Goal: Book appointment/travel/reservation

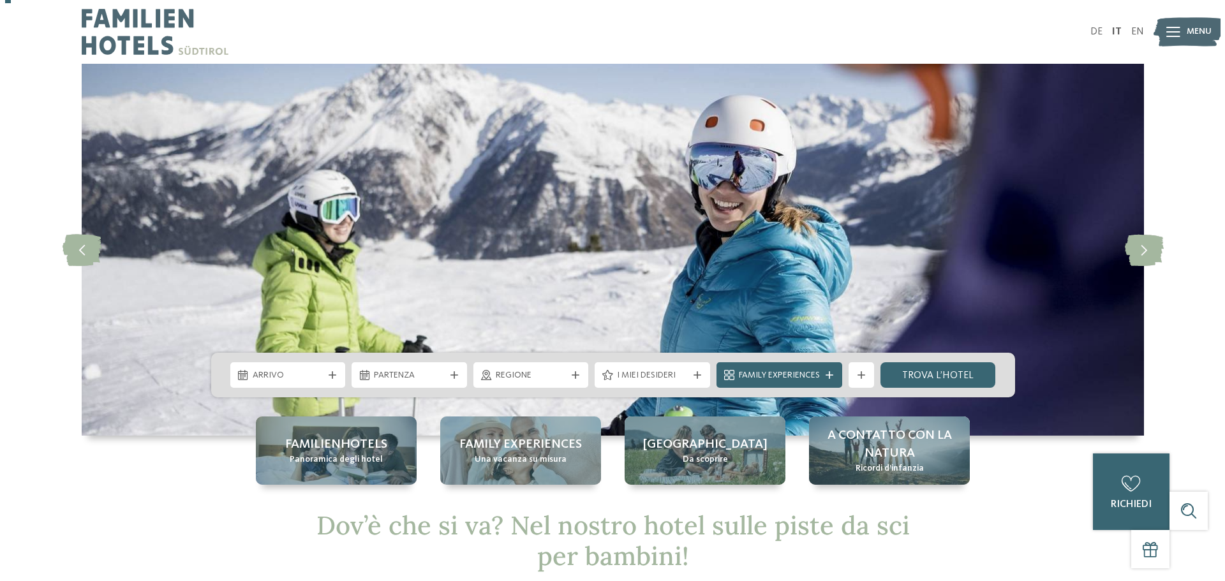
scroll to position [64, 0]
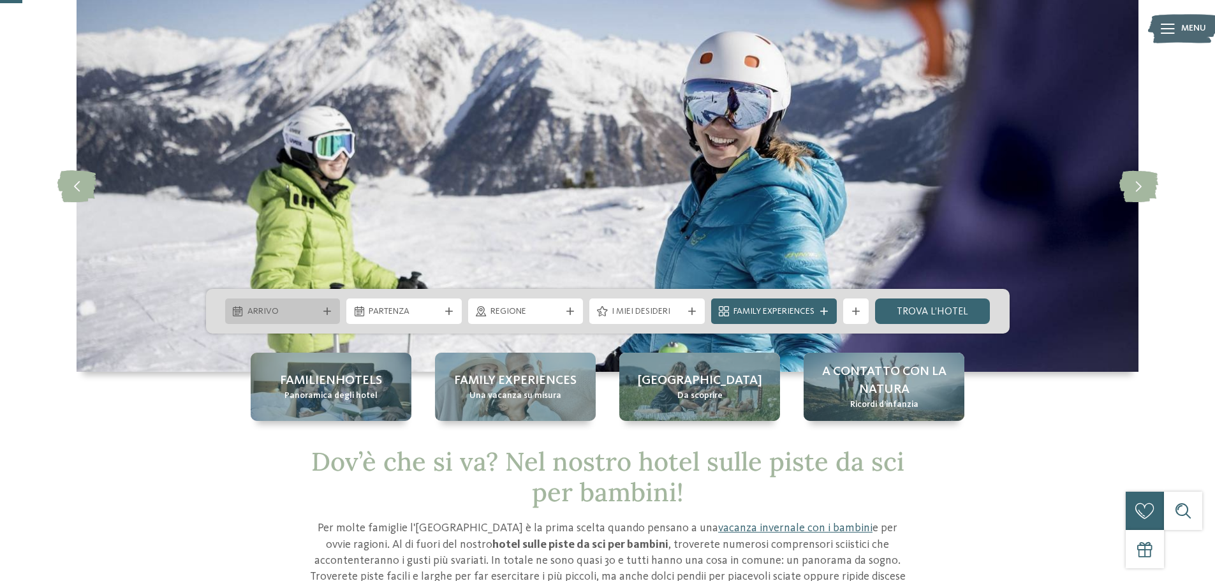
click at [325, 306] on div "Arrivo" at bounding box center [282, 311] width 115 height 26
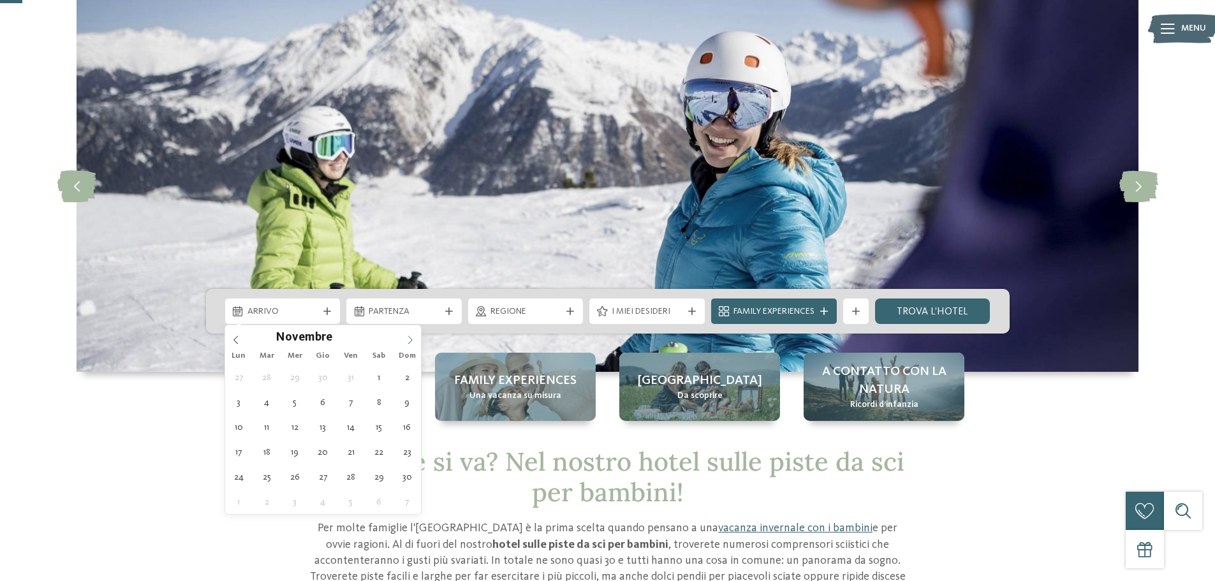
click at [408, 338] on icon at bounding box center [410, 339] width 9 height 9
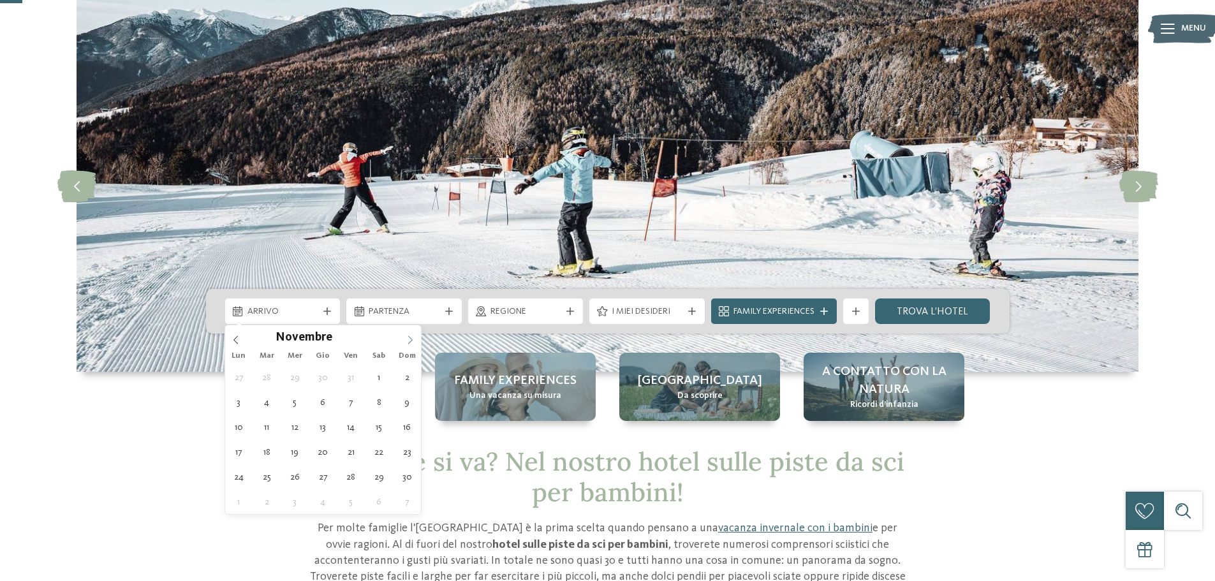
click at [408, 338] on icon at bounding box center [410, 339] width 9 height 9
type input "****"
click at [408, 338] on icon at bounding box center [410, 339] width 9 height 9
type div "11.01.2026"
type input "****"
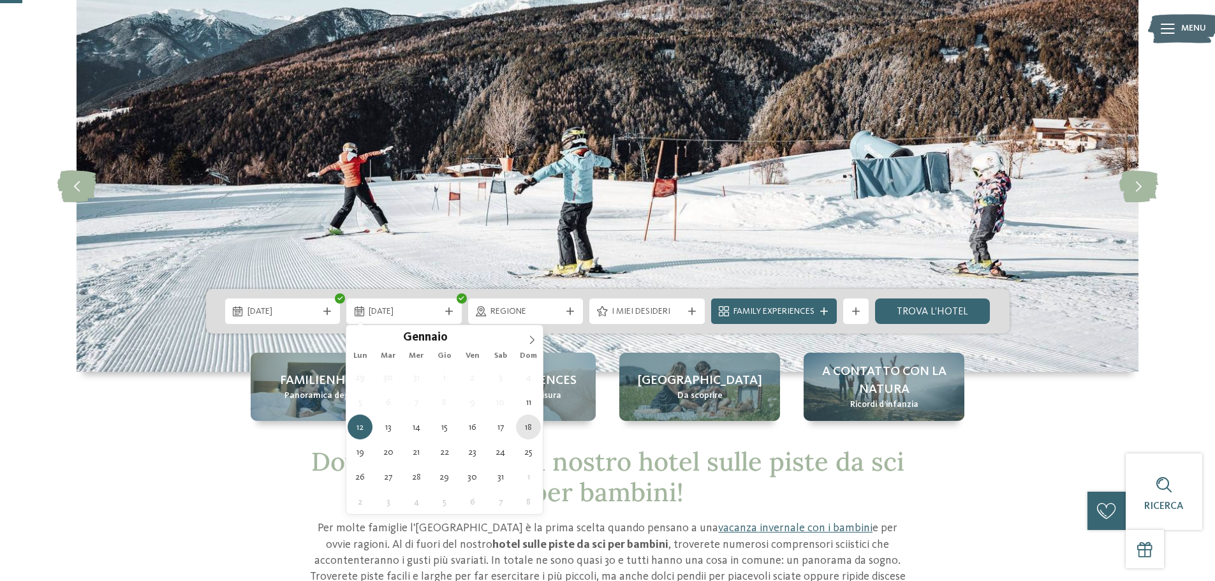
type div "18.01.2026"
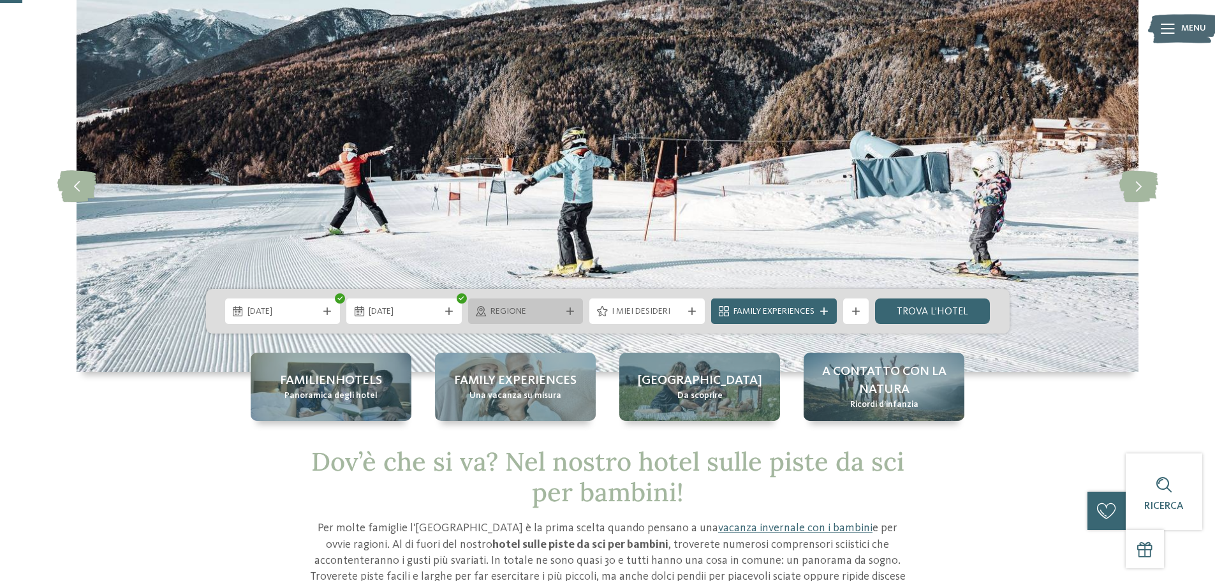
click at [568, 316] on div "Regione" at bounding box center [525, 311] width 115 height 26
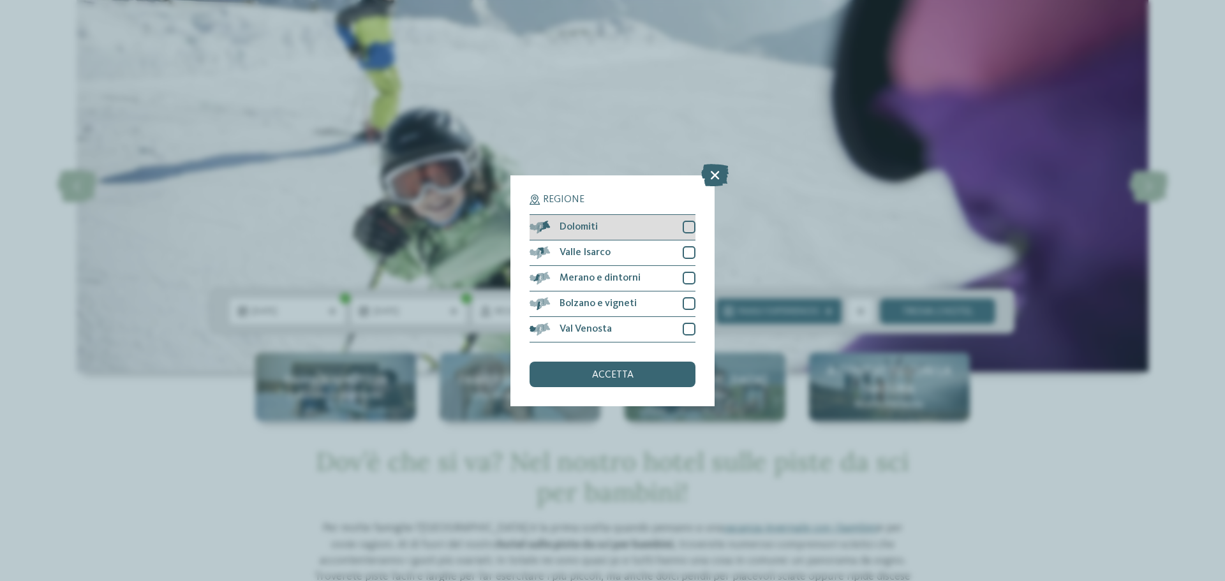
click at [618, 226] on div "Dolomiti" at bounding box center [612, 228] width 166 height 26
click at [600, 375] on span "accetta" at bounding box center [612, 375] width 41 height 10
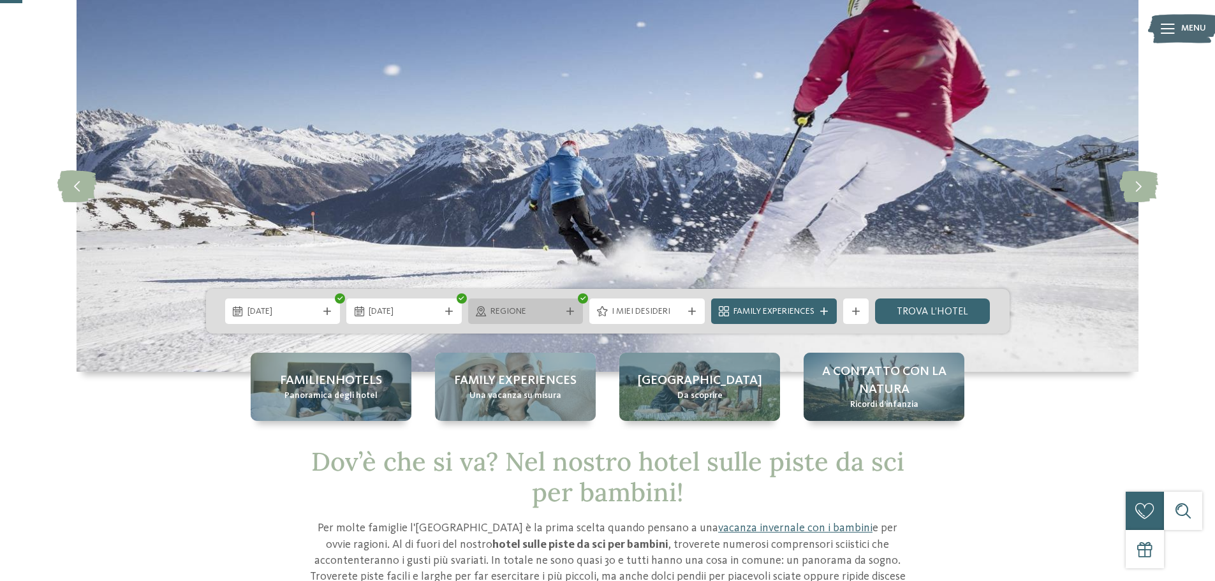
click at [572, 316] on div "Regione" at bounding box center [525, 311] width 115 height 26
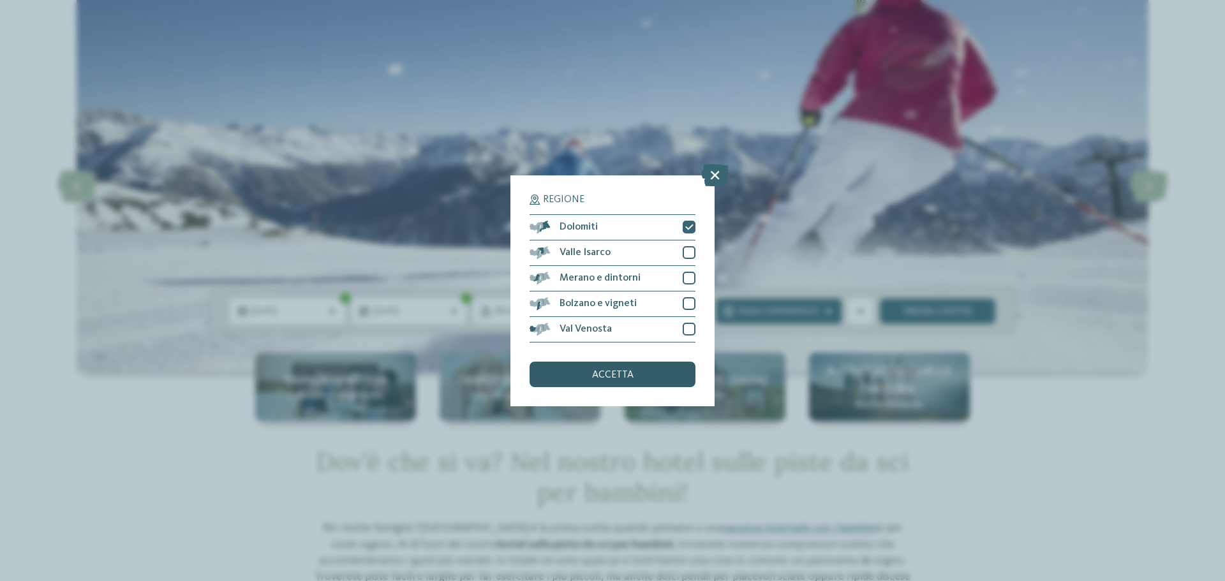
click at [641, 374] on div "accetta" at bounding box center [612, 375] width 166 height 26
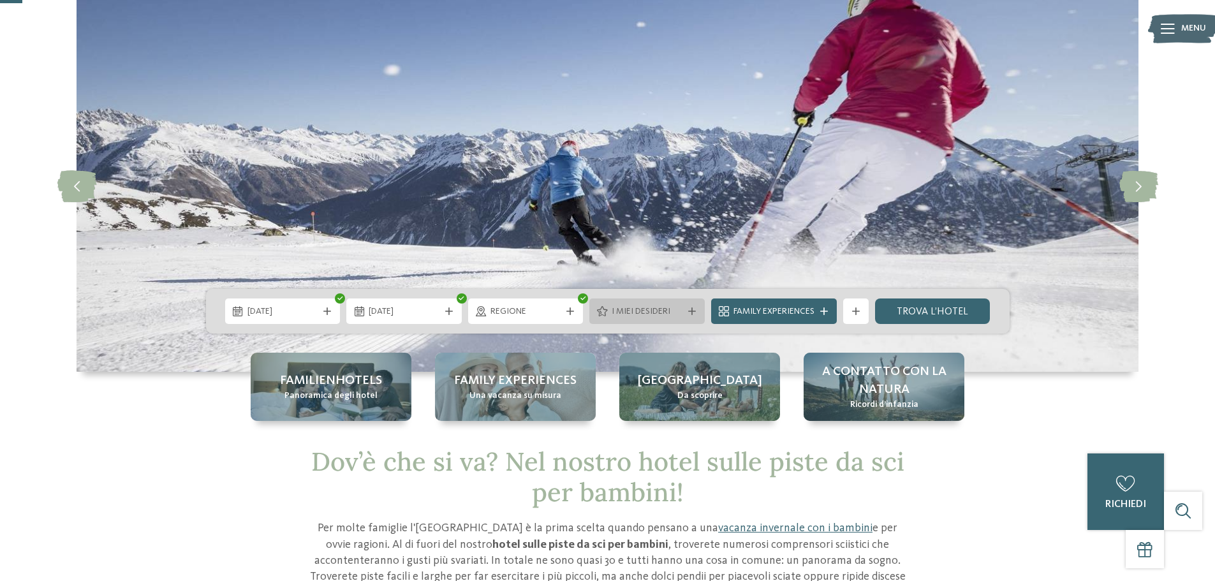
click at [653, 310] on span "I miei desideri" at bounding box center [647, 312] width 71 height 13
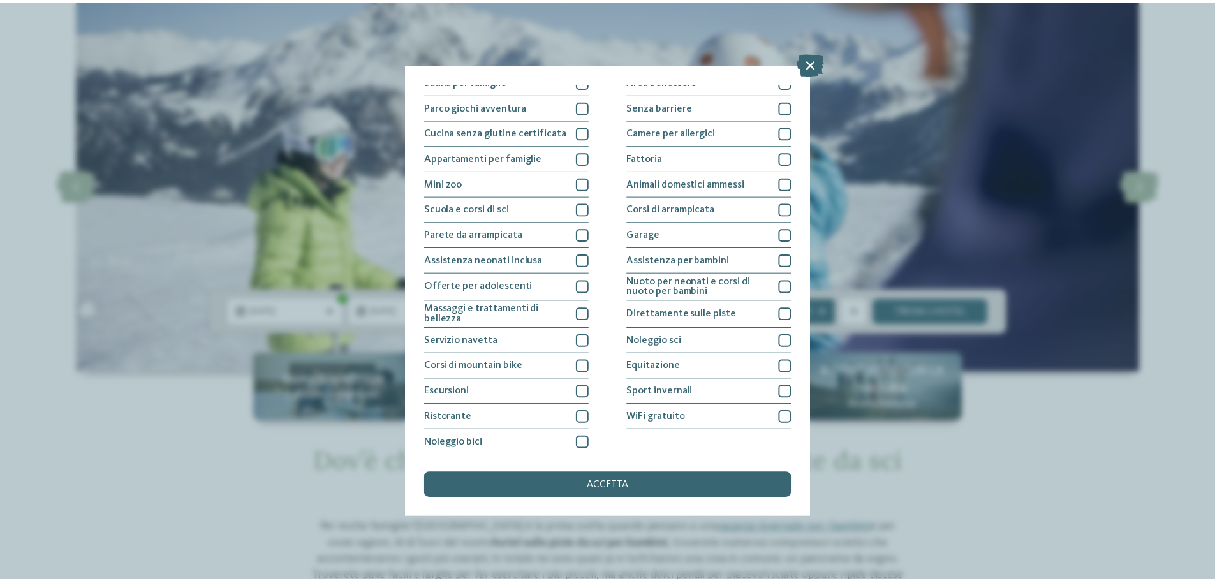
scroll to position [89, 0]
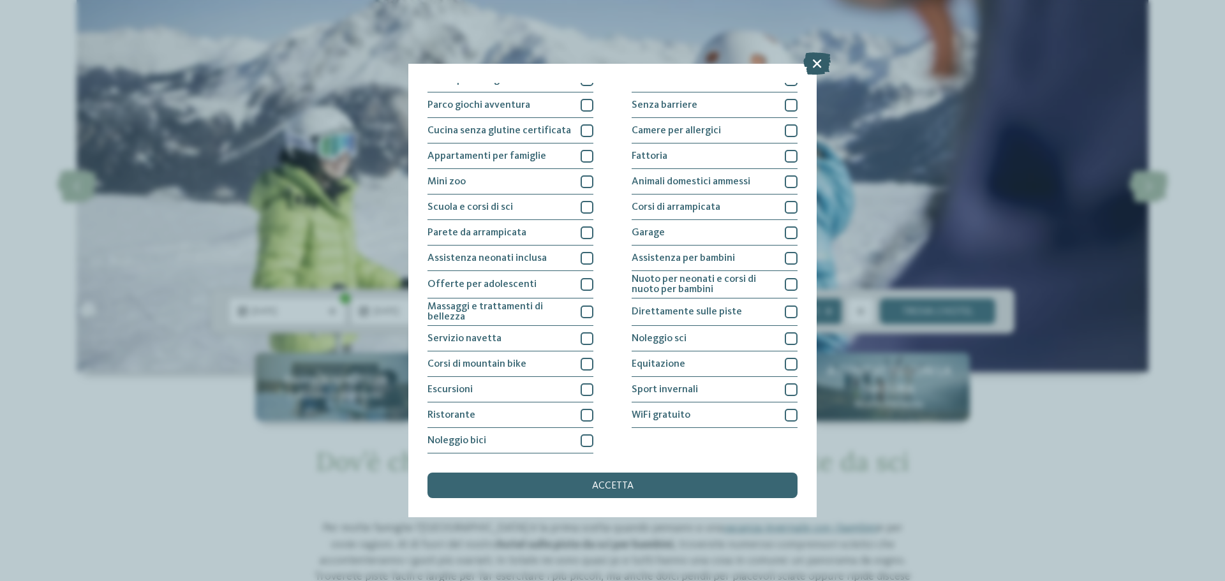
click at [813, 60] on icon at bounding box center [816, 63] width 27 height 22
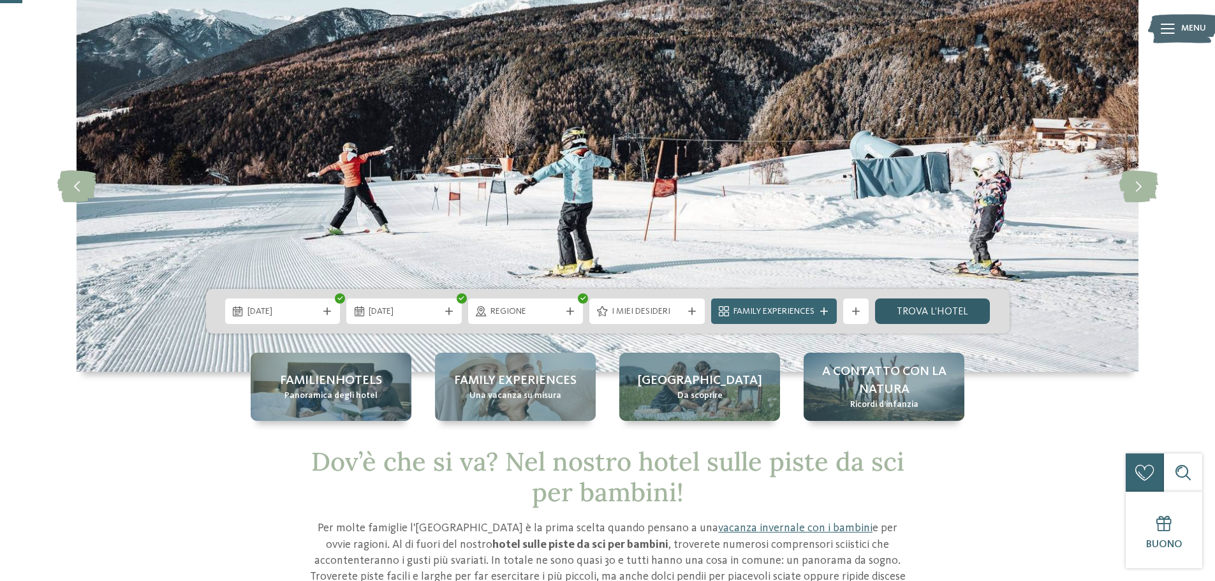
click at [893, 309] on link "trova l’hotel" at bounding box center [932, 311] width 115 height 26
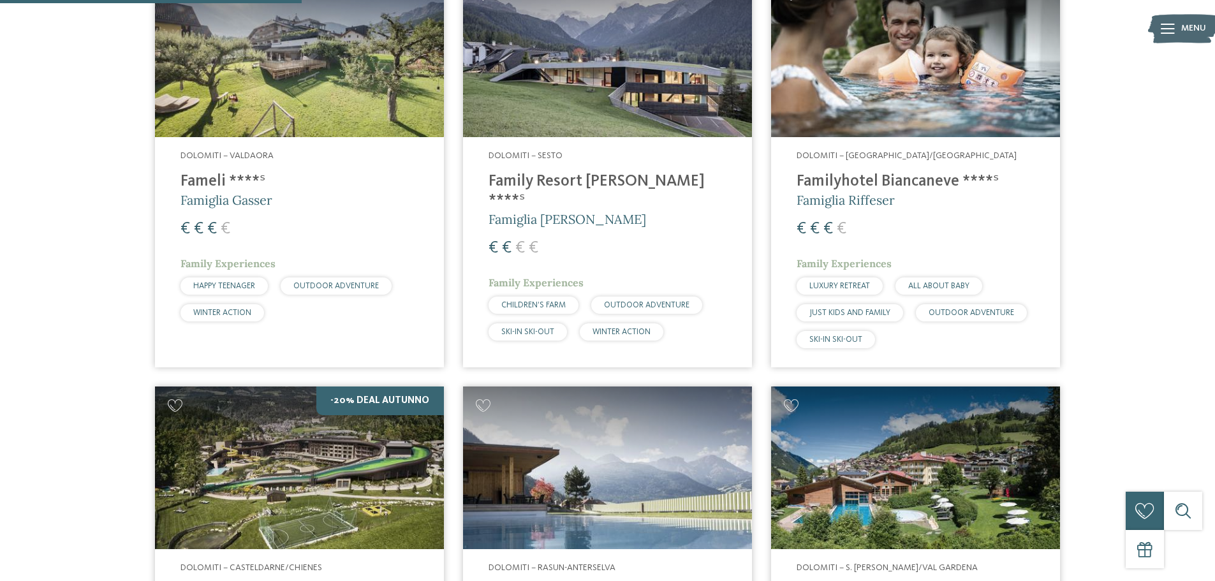
scroll to position [482, 0]
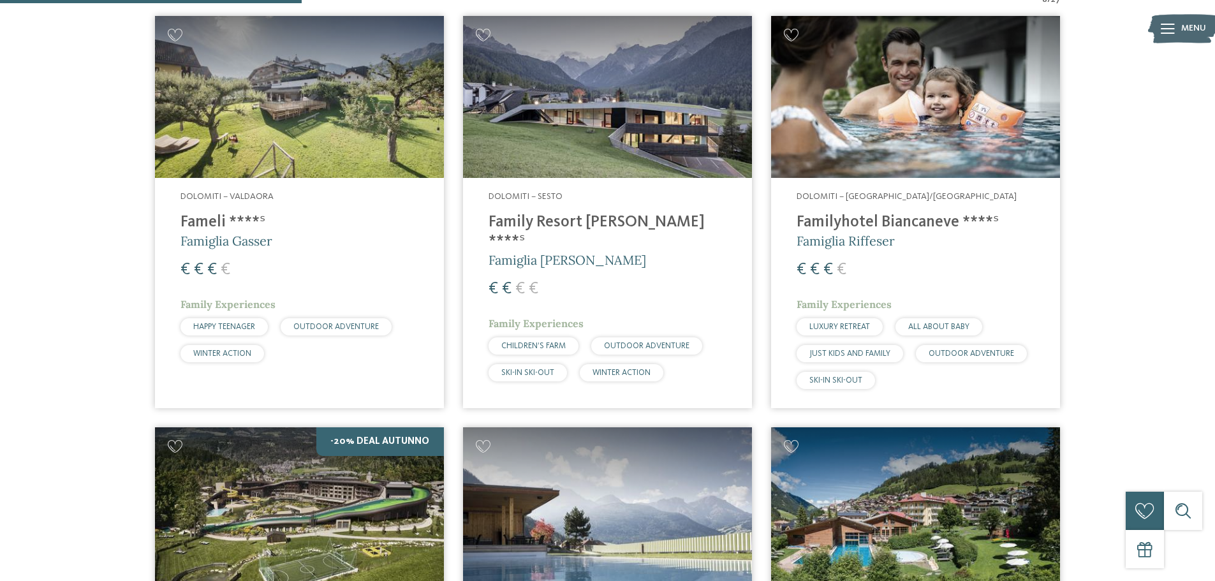
click at [869, 133] on img at bounding box center [915, 97] width 289 height 163
